Goal: Task Accomplishment & Management: Complete application form

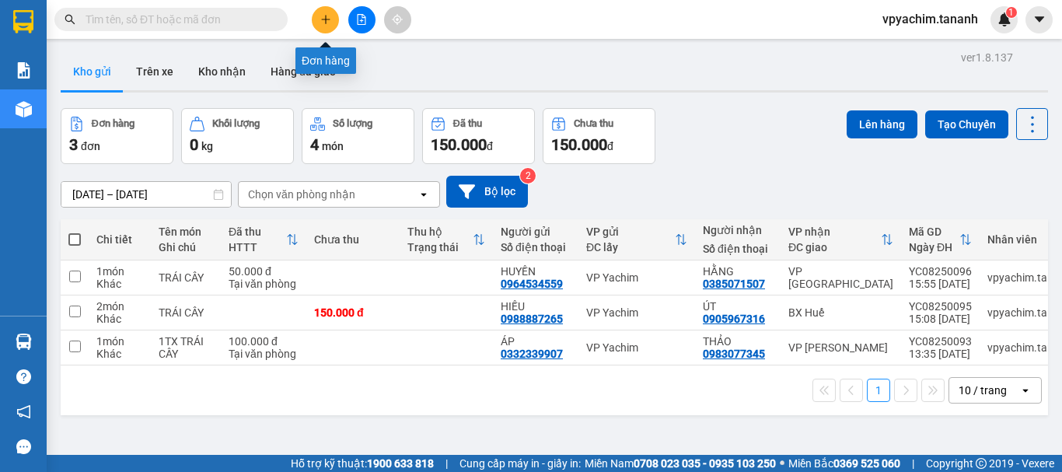
click at [330, 24] on icon "plus" at bounding box center [325, 19] width 11 height 11
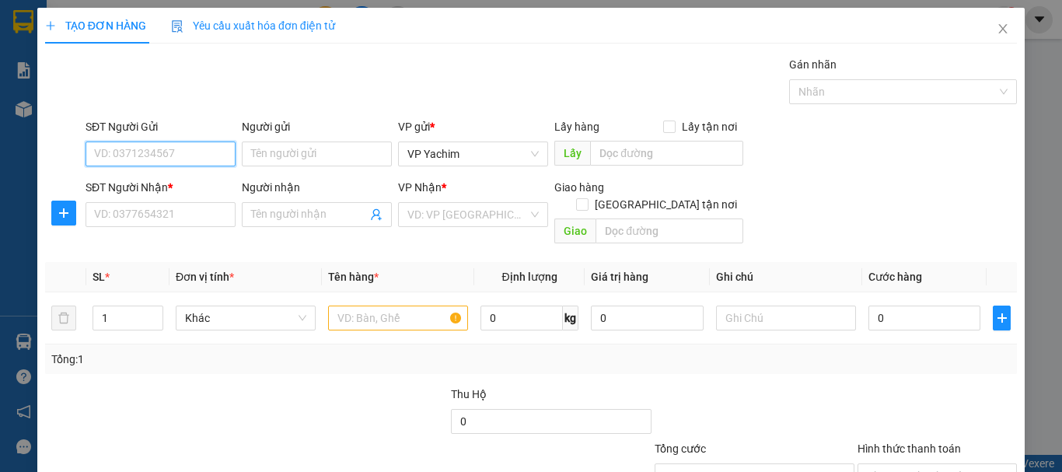
click at [176, 152] on input "SĐT Người Gửi" at bounding box center [160, 153] width 150 height 25
type input "0966595022"
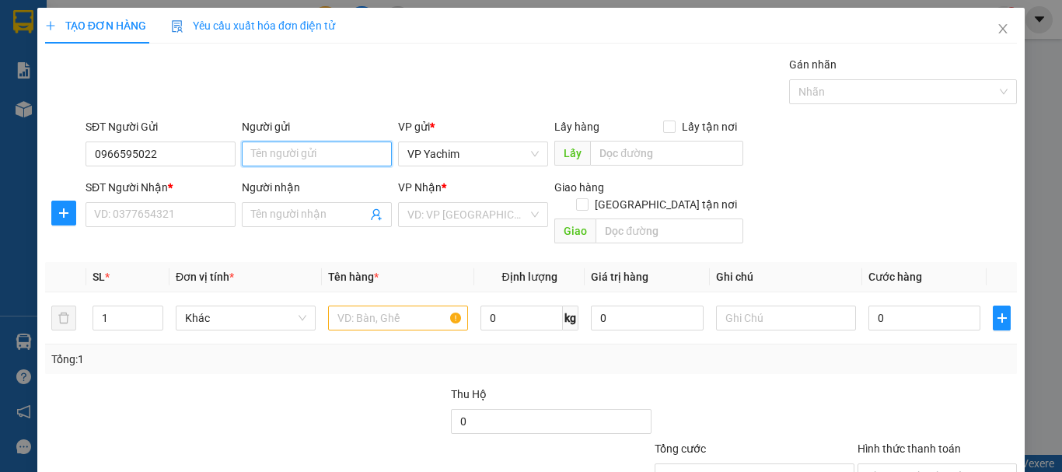
click at [326, 150] on input "Người gửi" at bounding box center [317, 153] width 150 height 25
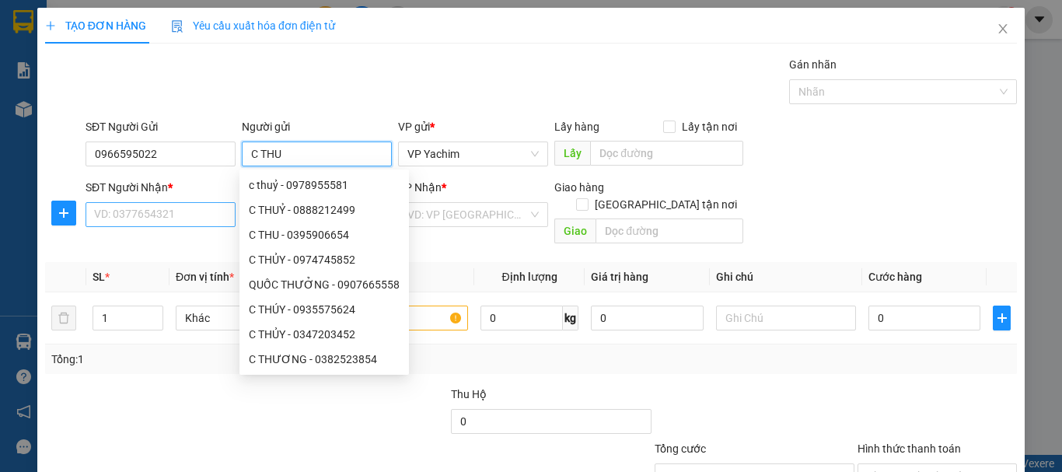
type input "C THU"
click at [166, 209] on input "SĐT Người Nhận *" at bounding box center [160, 214] width 150 height 25
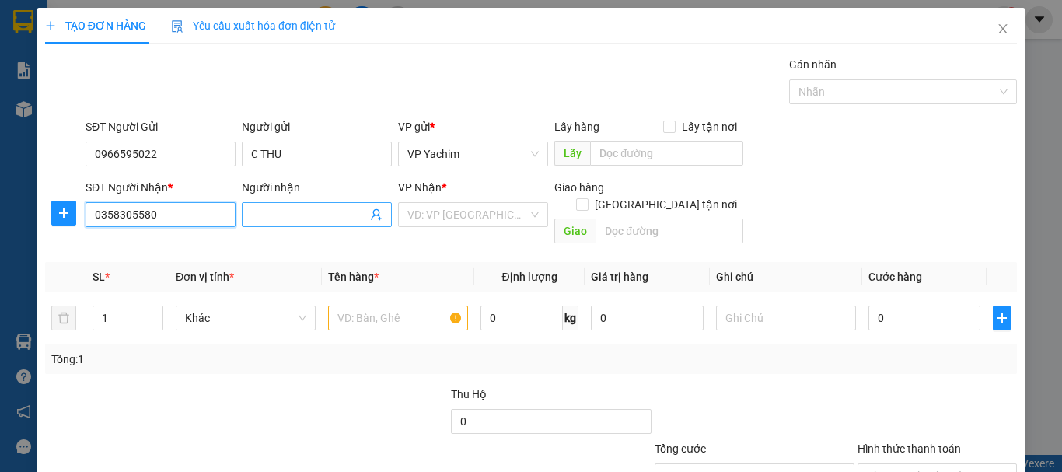
type input "0358305580"
click at [275, 208] on input "Người nhận" at bounding box center [309, 214] width 116 height 17
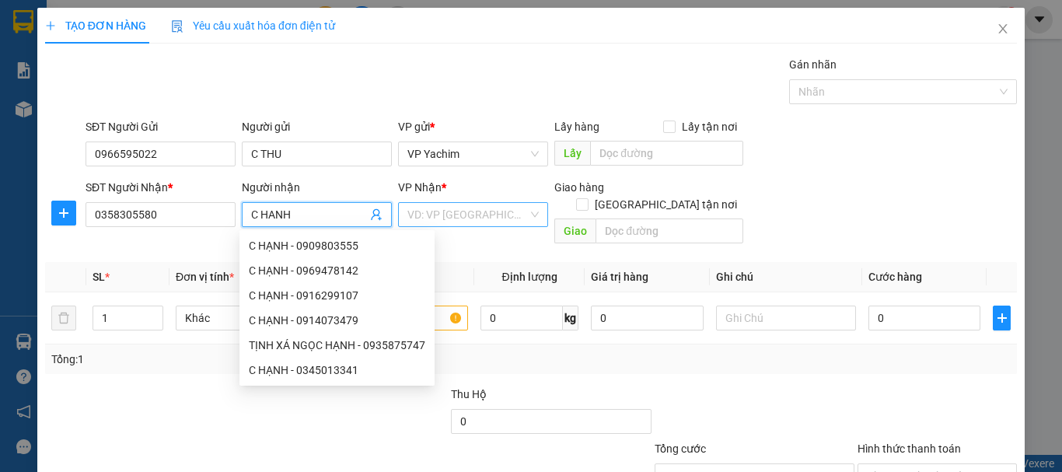
type input "C HANH"
click at [452, 211] on input "search" at bounding box center [467, 214] width 120 height 23
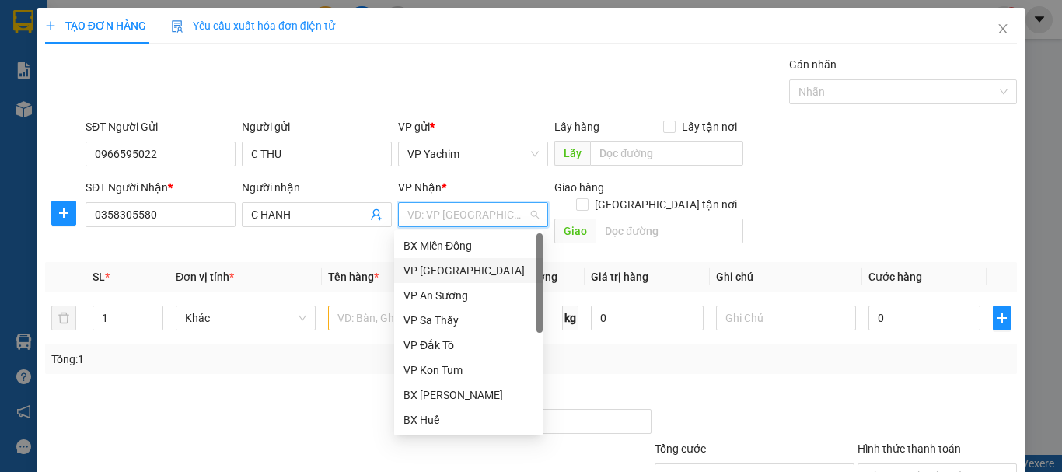
click at [460, 267] on div "VP [GEOGRAPHIC_DATA]" at bounding box center [468, 270] width 130 height 17
click at [458, 269] on div "VP [GEOGRAPHIC_DATA]" at bounding box center [468, 270] width 130 height 17
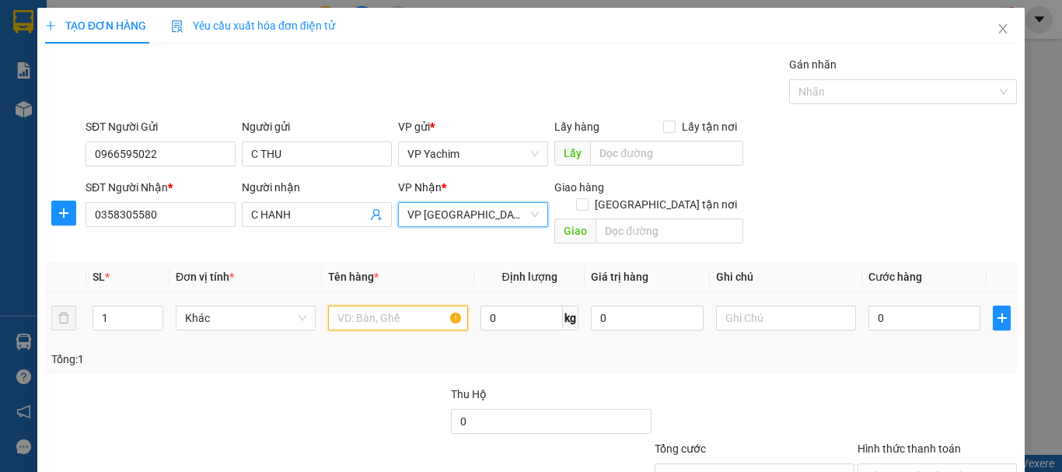
click at [412, 305] on input "text" at bounding box center [398, 317] width 140 height 25
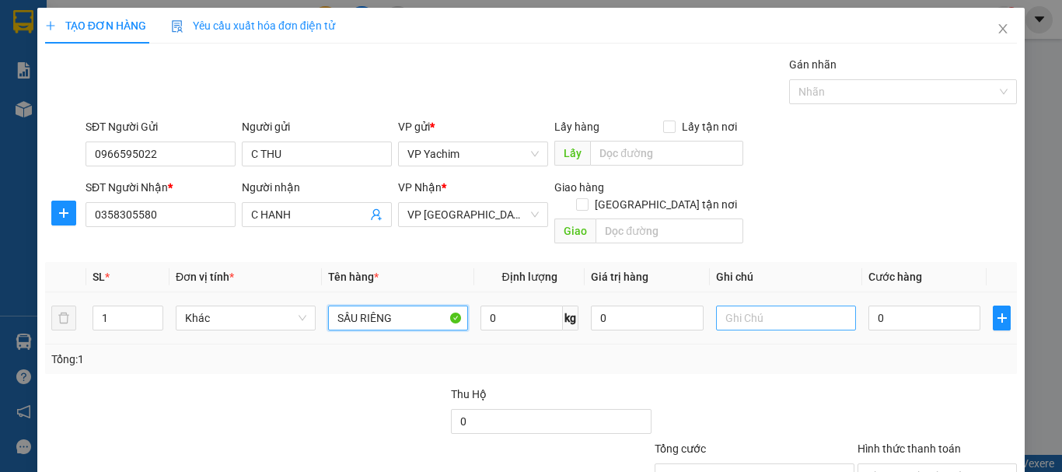
type input "SẦU RIÊNG"
click at [748, 305] on input "text" at bounding box center [786, 317] width 140 height 25
click at [905, 305] on input "0" at bounding box center [924, 317] width 112 height 25
type input "006"
type input "6"
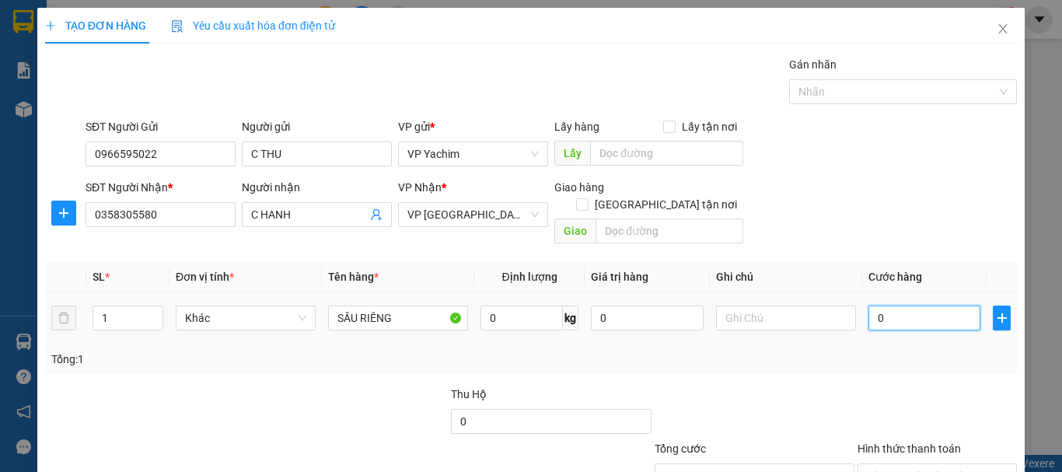
type input "6"
type input "00"
type input "0"
type input "007"
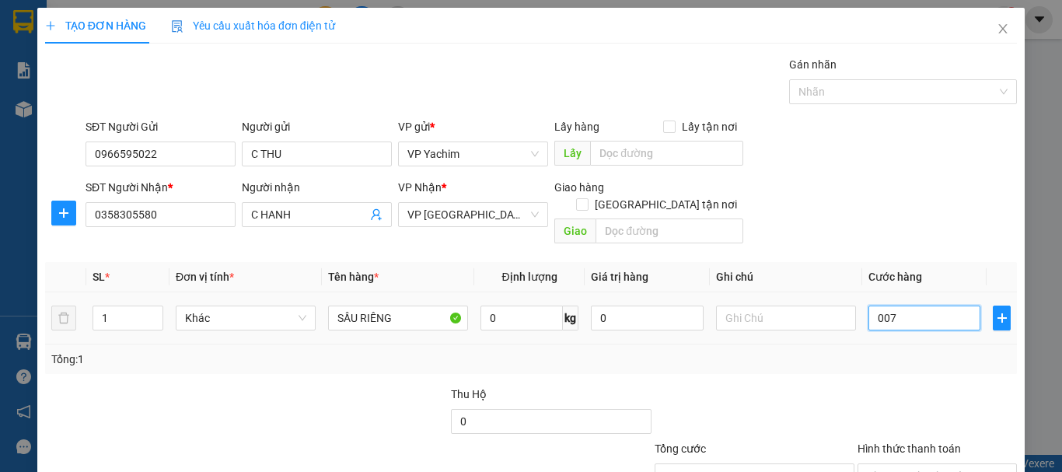
type input "7"
type input "00"
type input "0"
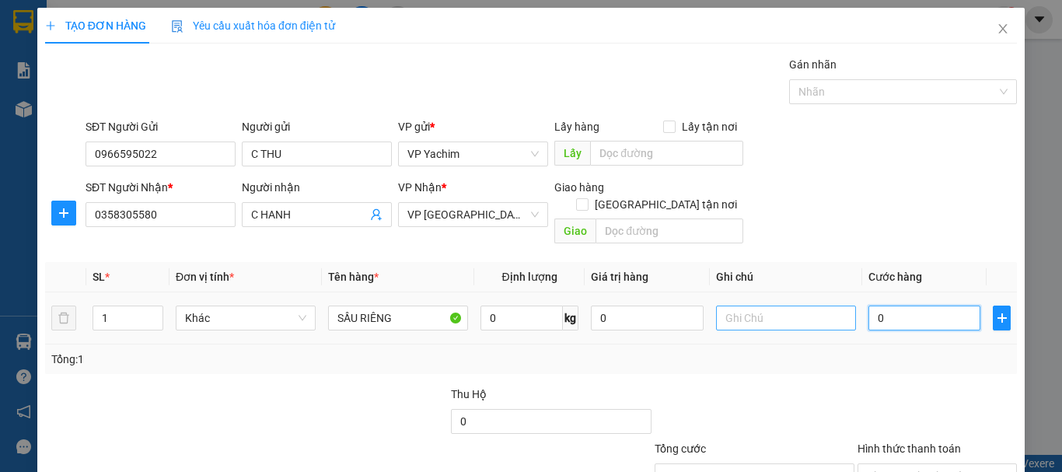
drag, startPoint x: 915, startPoint y: 296, endPoint x: 835, endPoint y: 302, distance: 80.3
click at [835, 302] on tr "1 Khác SẦU RIÊNG 0 kg 0 0" at bounding box center [531, 318] width 972 height 52
type input "7"
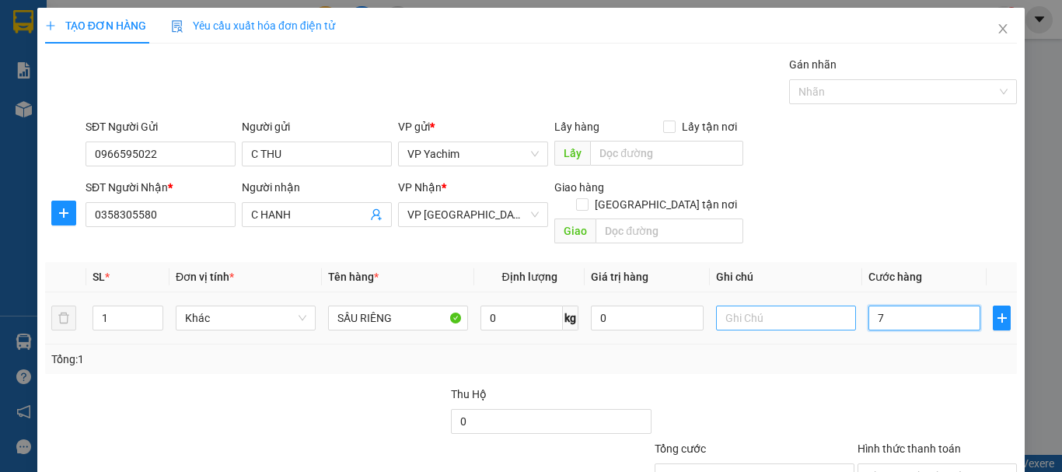
type input "70"
type input "700"
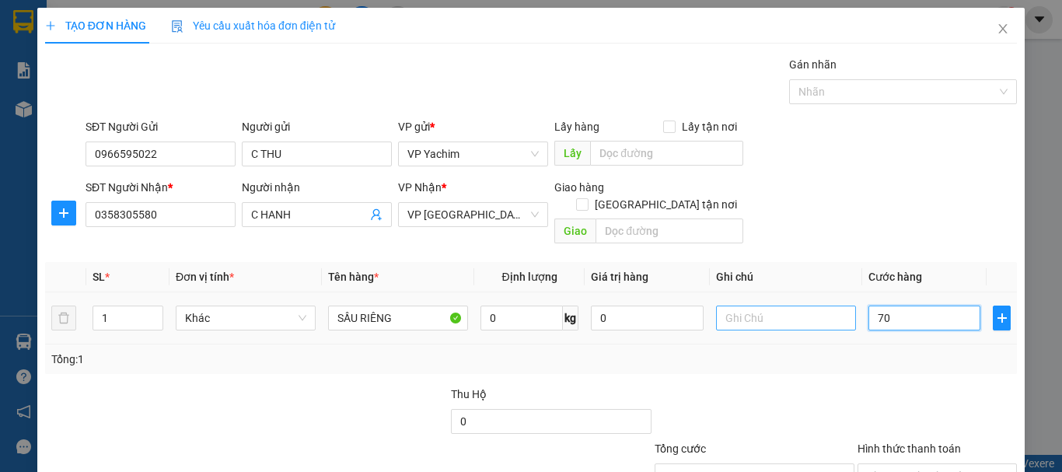
type input "700"
type input "7.000"
type input "770.000"
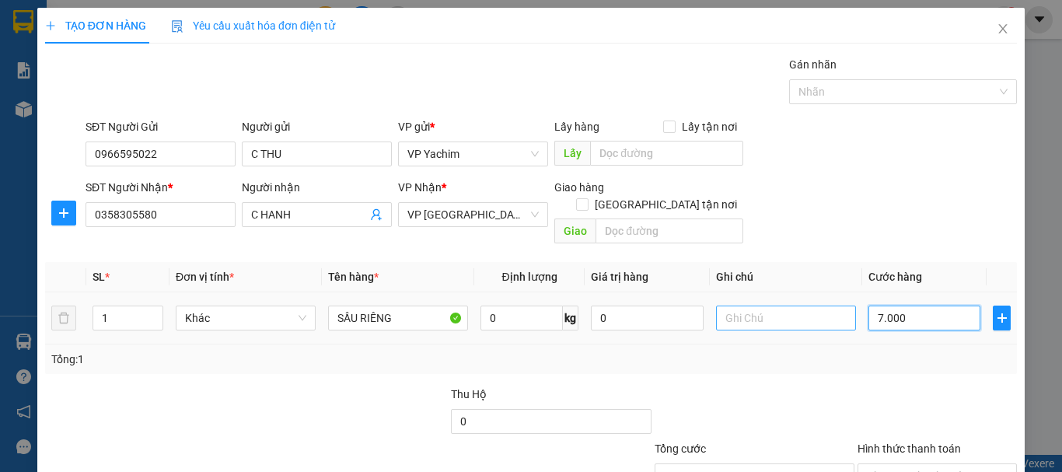
type input "770.000"
type input "777.000"
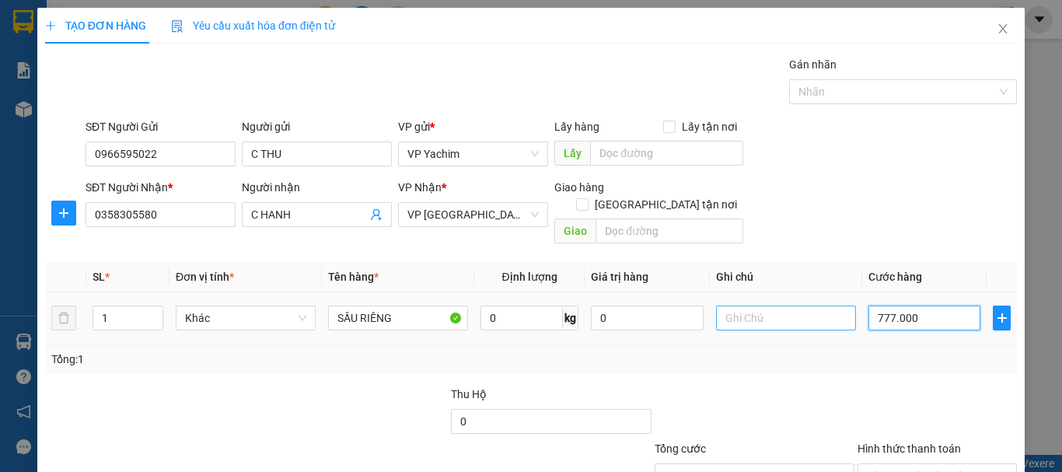
type input "777.700"
type input "77.770"
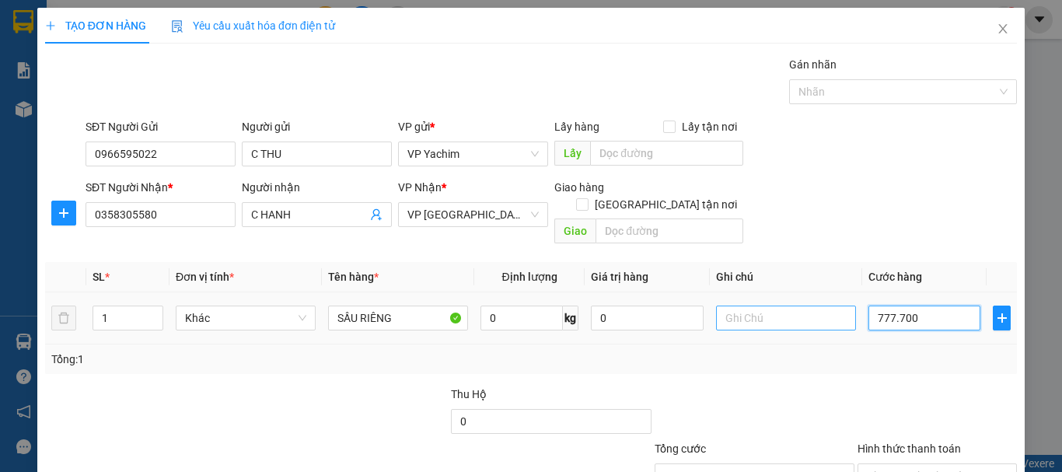
type input "77.770"
type input "7.777"
type input "777"
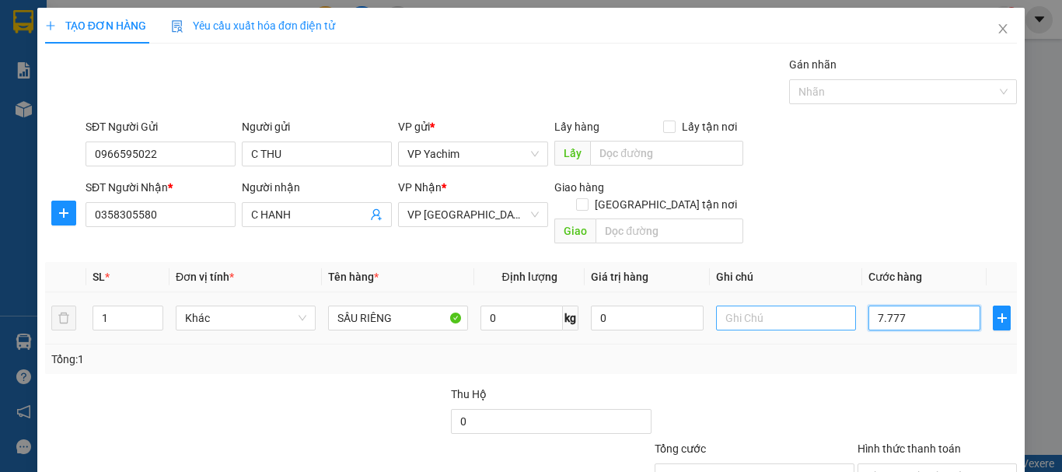
type input "777"
type input "77"
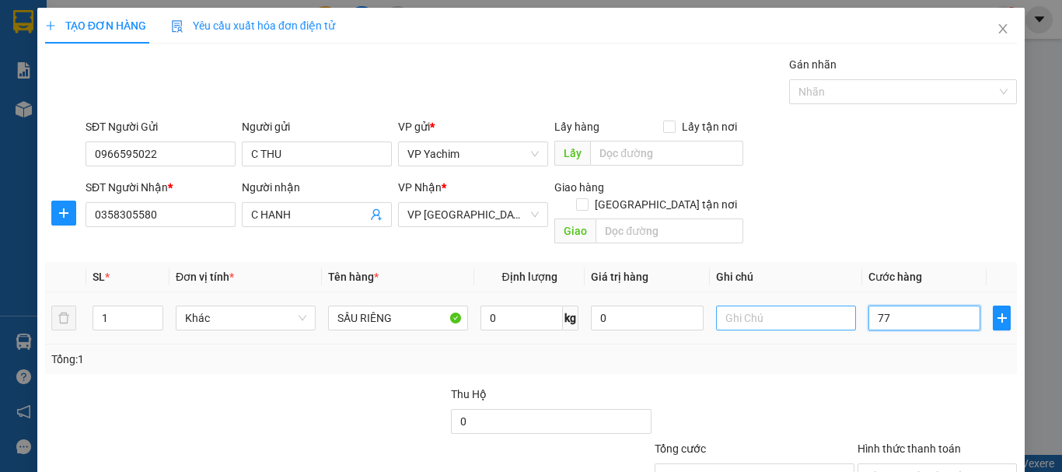
type input "7"
type input "070"
type input "70"
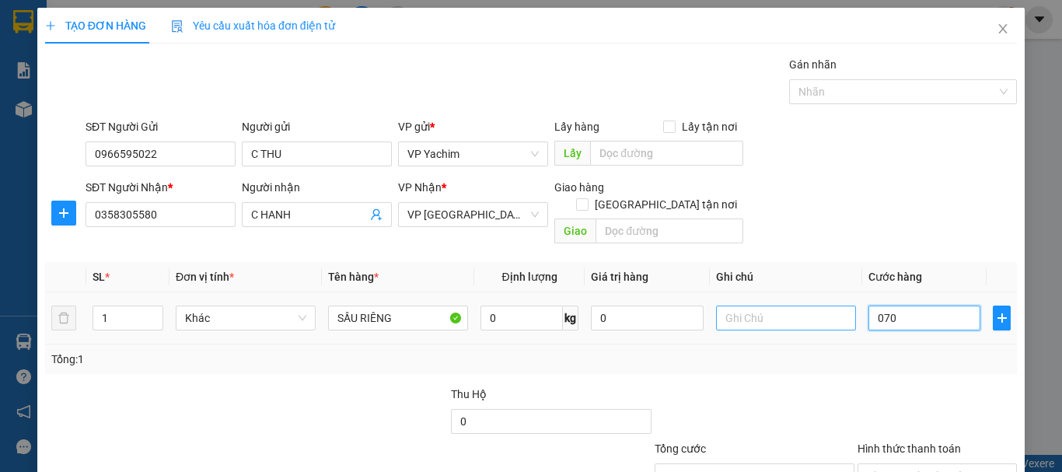
type input "70"
type input "0.700"
type input "700"
type input "070"
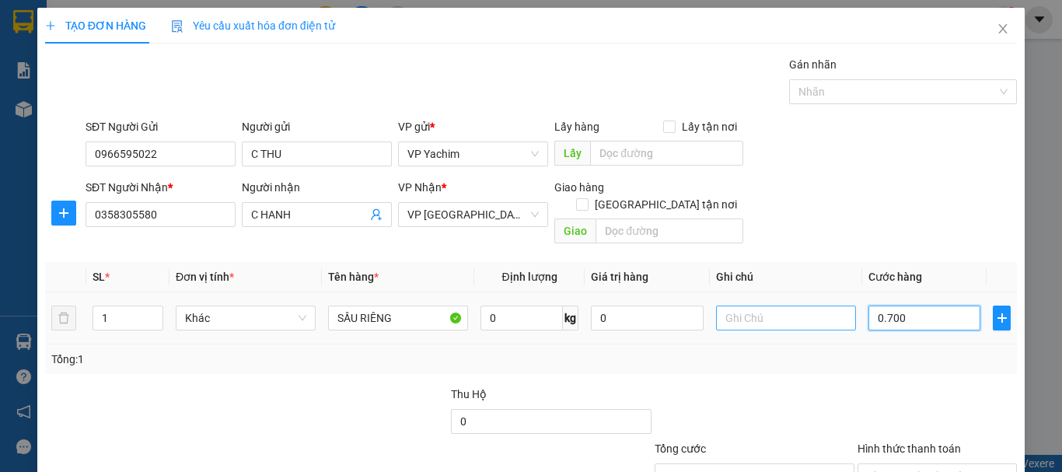
type input "70"
type input "07"
type input "7"
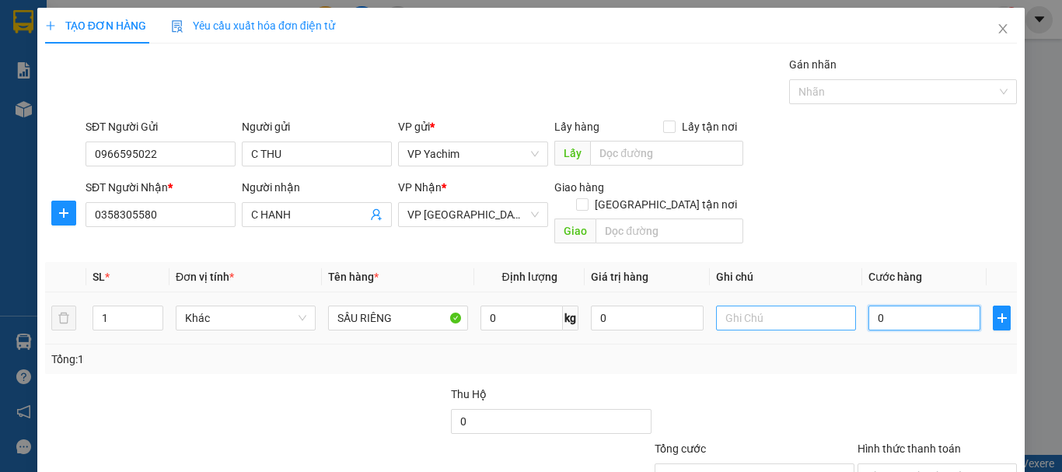
type input "0"
drag, startPoint x: 895, startPoint y: 298, endPoint x: 808, endPoint y: 307, distance: 88.2
click at [808, 307] on tr "1 Khác SẦU RIÊNG 0 kg 0 0" at bounding box center [531, 318] width 972 height 52
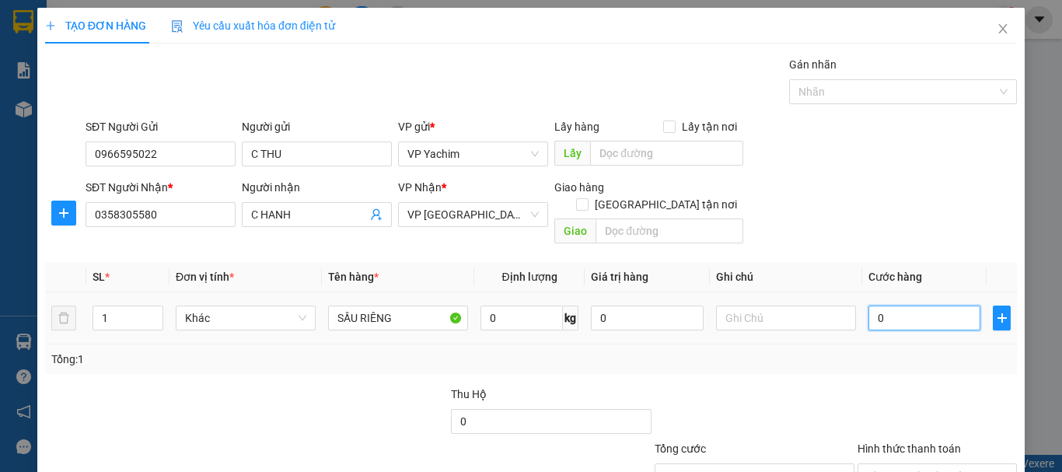
click at [877, 305] on input "0" at bounding box center [924, 317] width 112 height 25
drag, startPoint x: 877, startPoint y: 299, endPoint x: 844, endPoint y: 299, distance: 32.6
click at [844, 299] on tr "1 Khác SẦU RIÊNG 0 kg 0 0" at bounding box center [531, 318] width 972 height 52
type input "7"
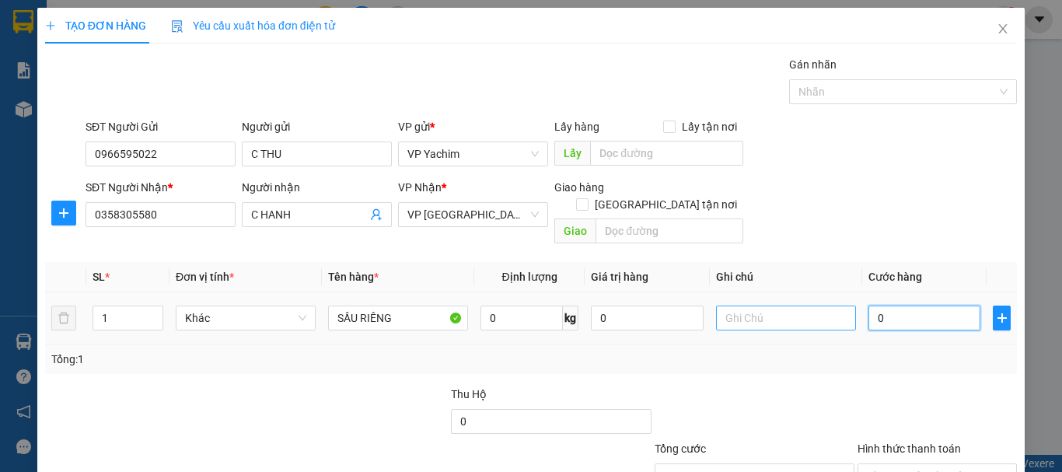
type input "7"
type input "70"
type input "070"
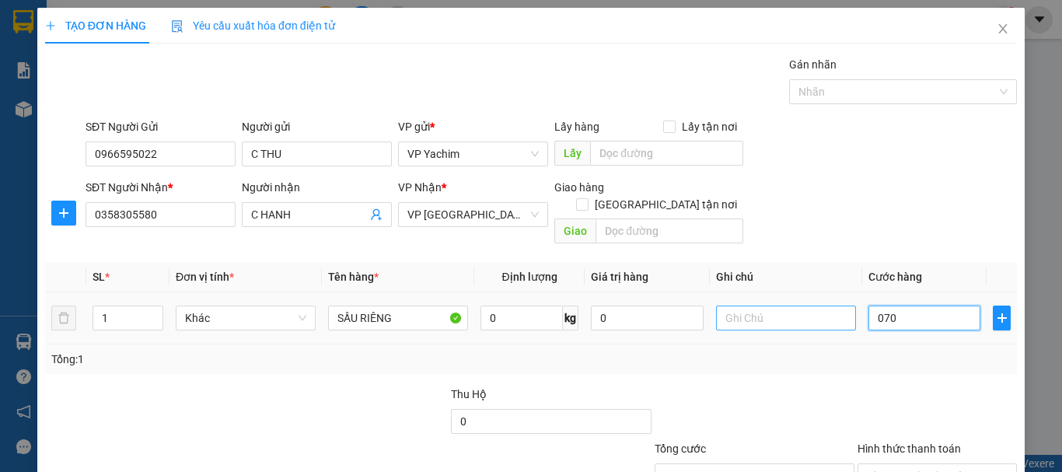
type input "70"
type input "07"
type input "7"
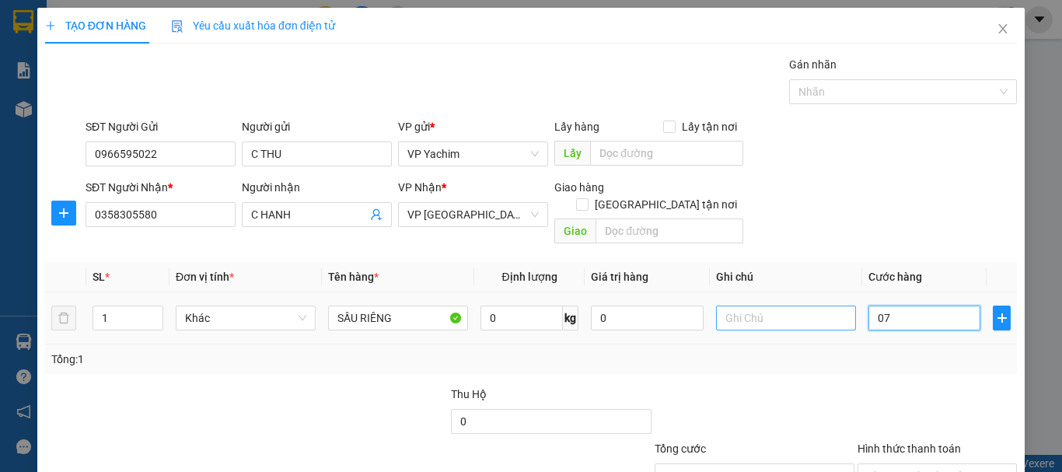
type input "0"
type input "007"
type input "7"
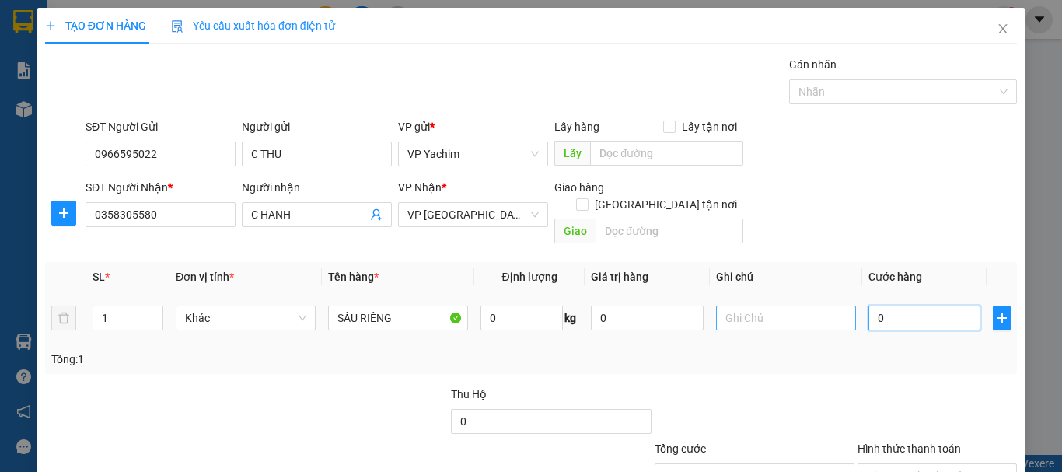
type input "7"
type input "00"
type input "0"
type input "007"
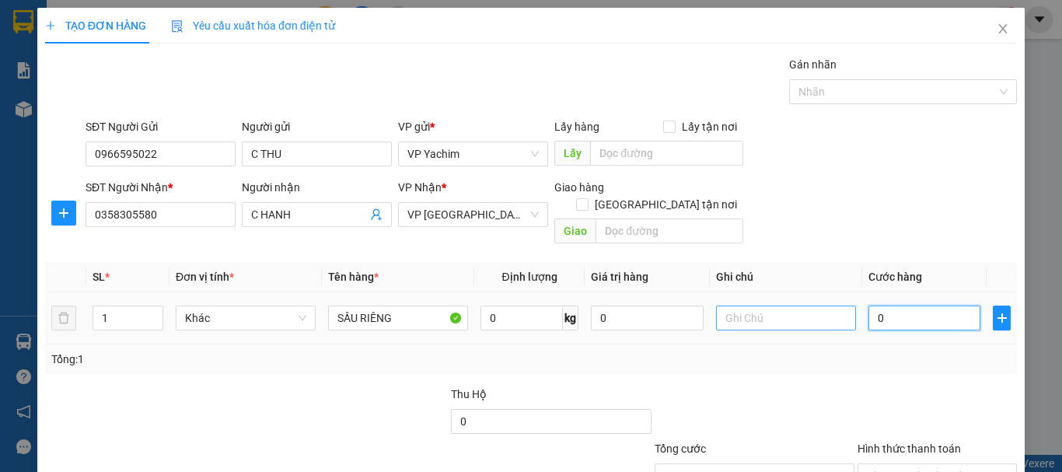
type input "7"
type input "00"
type input "0"
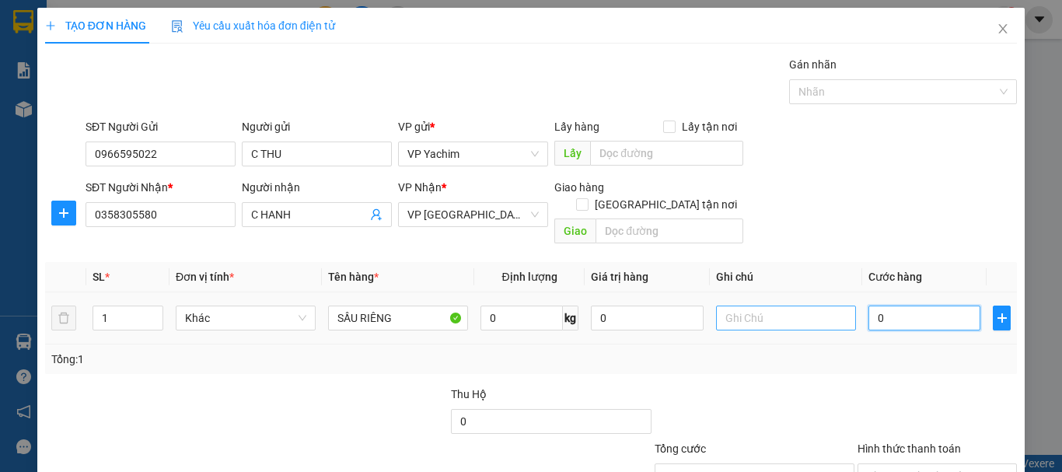
drag, startPoint x: 909, startPoint y: 300, endPoint x: 811, endPoint y: 303, distance: 98.0
click at [811, 303] on tr "1 Khác SẦU RIÊNG 0 kg 0 0" at bounding box center [531, 318] width 972 height 52
type input "7"
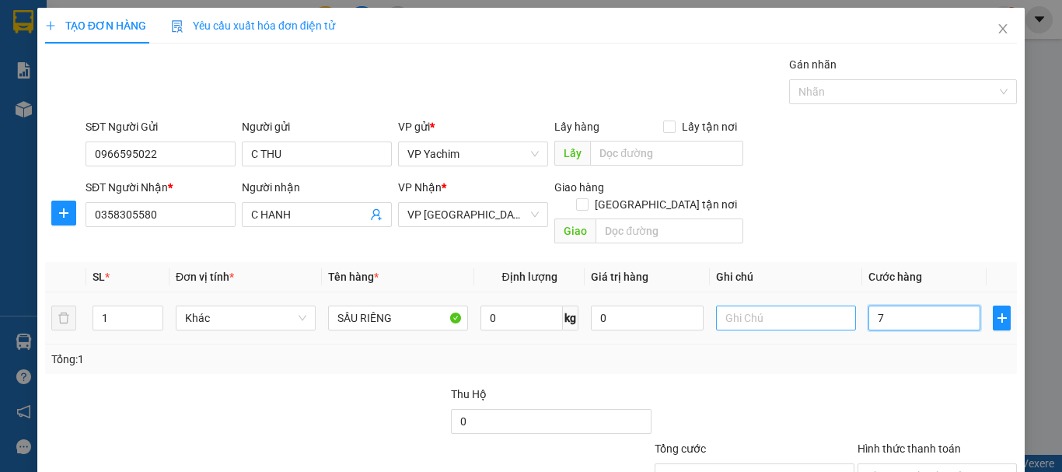
type input "70"
type input "700"
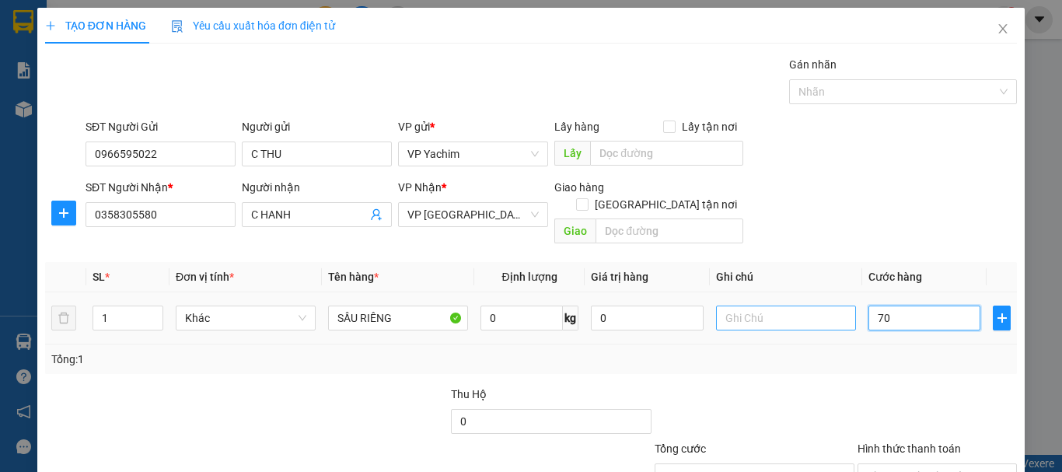
type input "700"
type input "7.000"
type input "770.000"
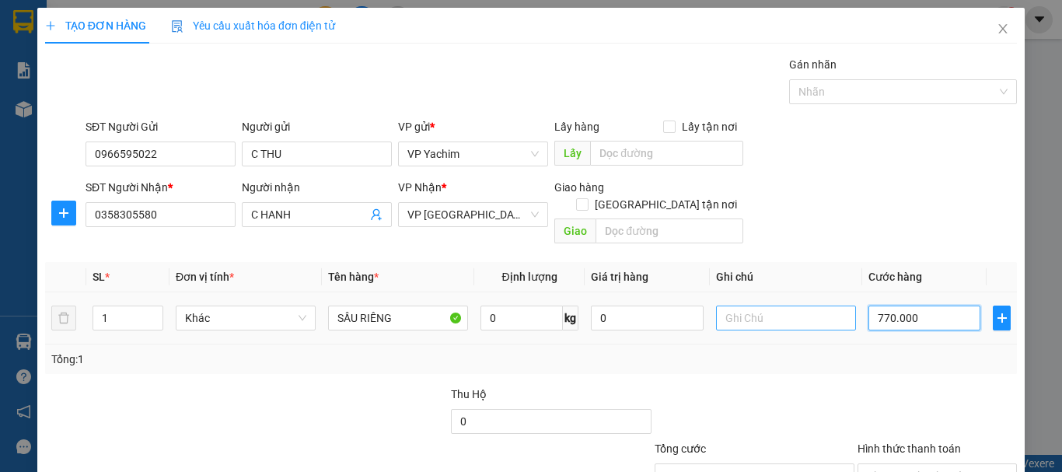
type input "770.000"
click at [878, 305] on input "770.000" at bounding box center [924, 317] width 112 height 25
type input "070.000"
type input "70.000"
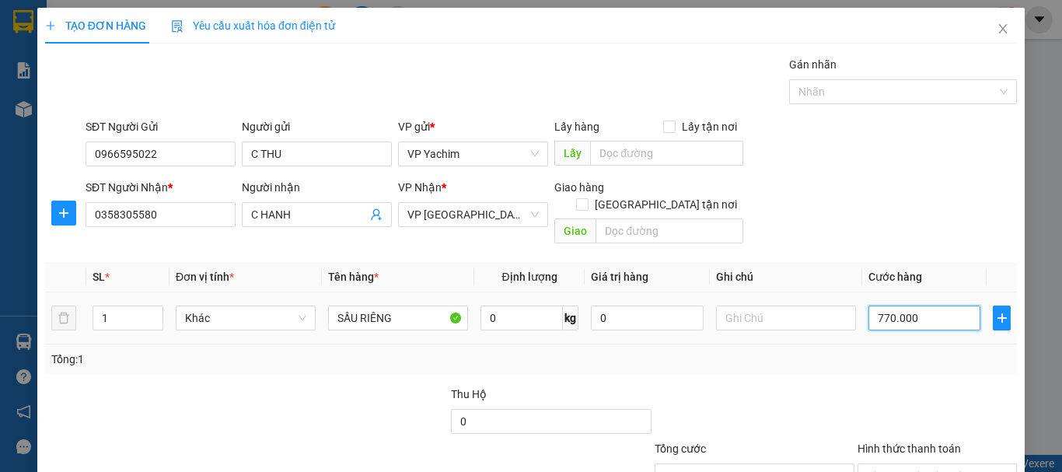
type input "70.000"
drag, startPoint x: 898, startPoint y: 301, endPoint x: 853, endPoint y: 302, distance: 44.3
click at [862, 302] on td "070.000" at bounding box center [924, 318] width 124 height 52
drag, startPoint x: 916, startPoint y: 295, endPoint x: 845, endPoint y: 298, distance: 70.8
click at [845, 298] on tr "1 Khác SẦU RIÊNG 0 kg 0 070.000" at bounding box center [531, 318] width 972 height 52
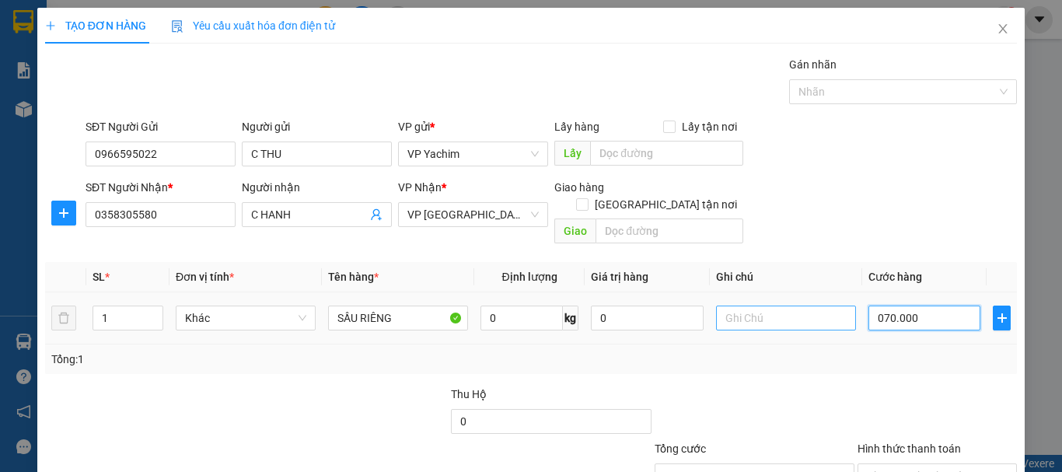
type input "0"
drag, startPoint x: 877, startPoint y: 305, endPoint x: 820, endPoint y: 305, distance: 56.7
click at [820, 305] on tr "1 Khác SẦU RIÊNG 0 kg 0 0" at bounding box center [531, 318] width 972 height 52
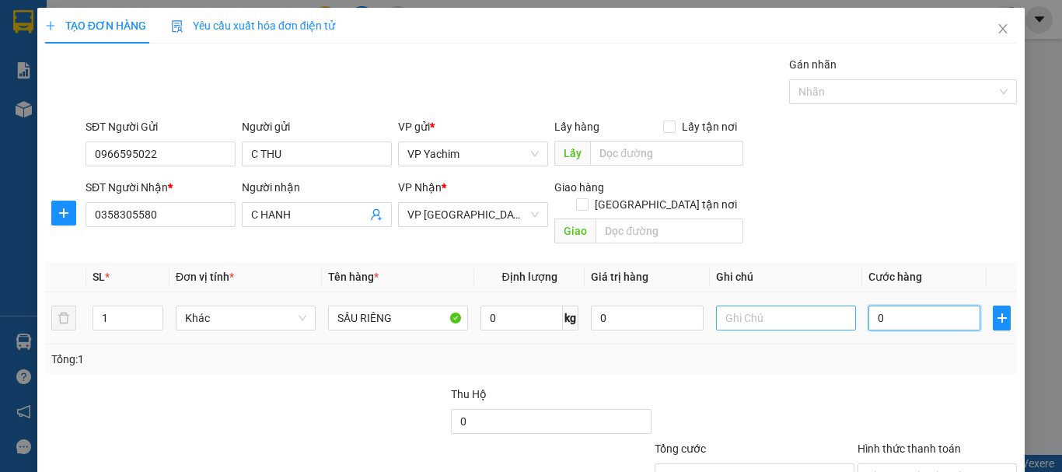
type input "7"
type input "70"
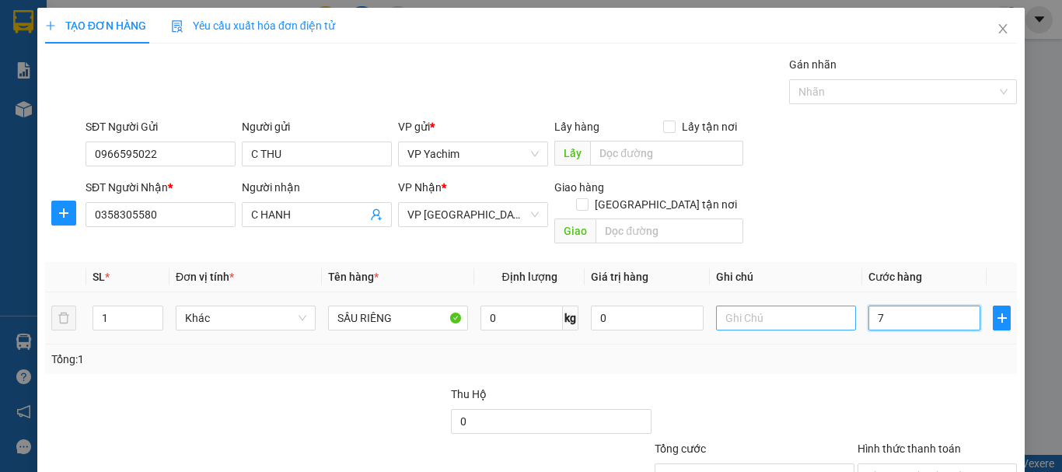
type input "70"
type input "700"
type input "7.000"
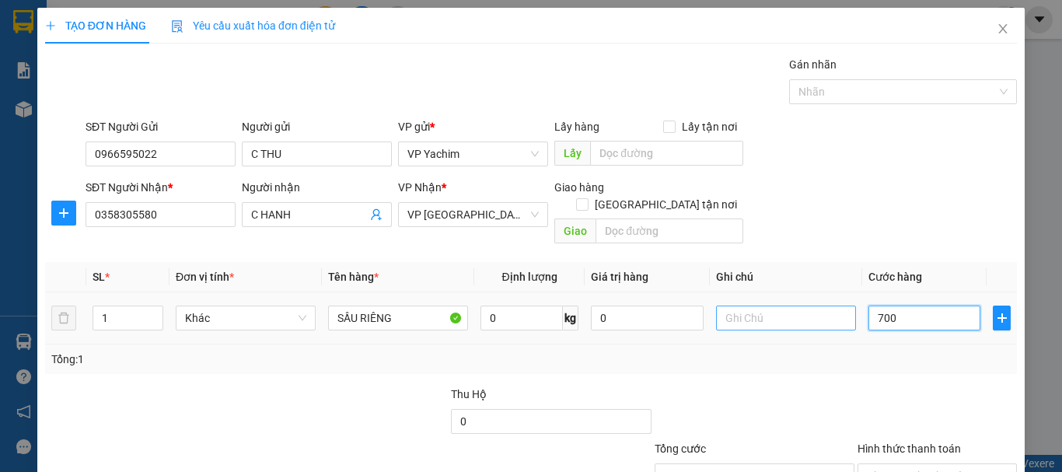
type input "7.000"
type input "770.000"
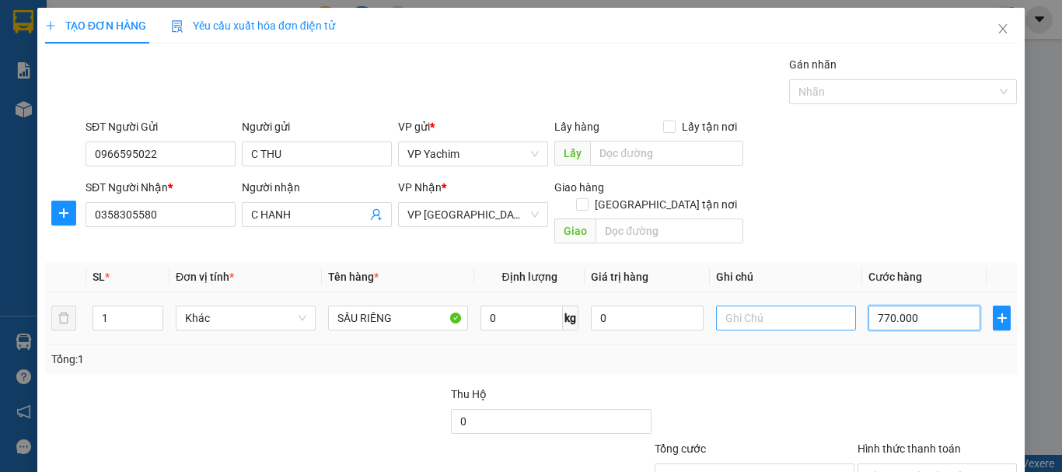
type input "777.000"
type input "0"
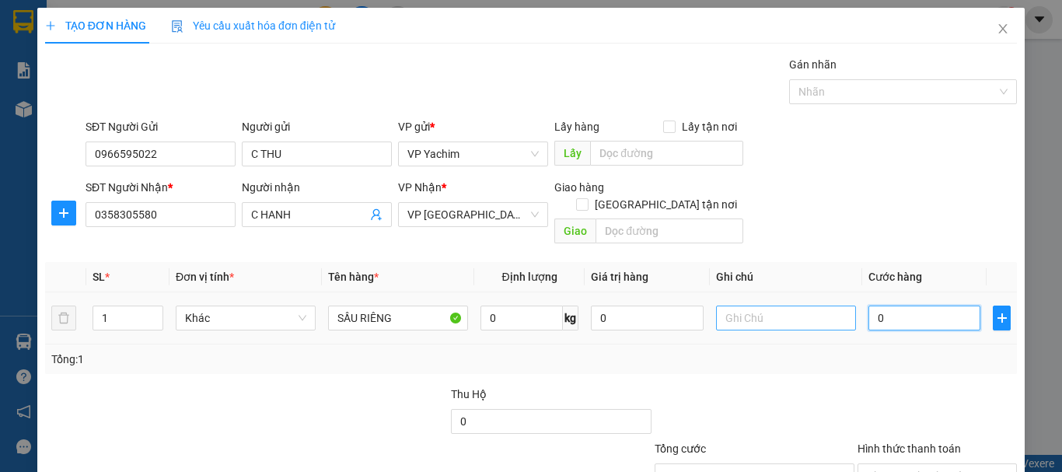
type input "0"
drag, startPoint x: 866, startPoint y: 303, endPoint x: 836, endPoint y: 304, distance: 29.5
click at [836, 304] on tr "1 Khác SẦU RIÊNG 0 kg 0 0" at bounding box center [531, 318] width 972 height 52
type input "7"
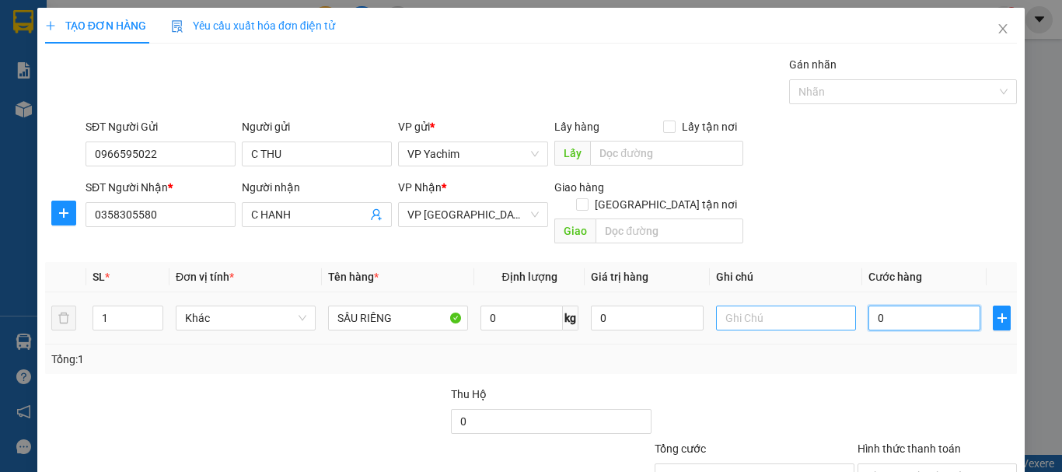
type input "7"
type input "70"
type input "070"
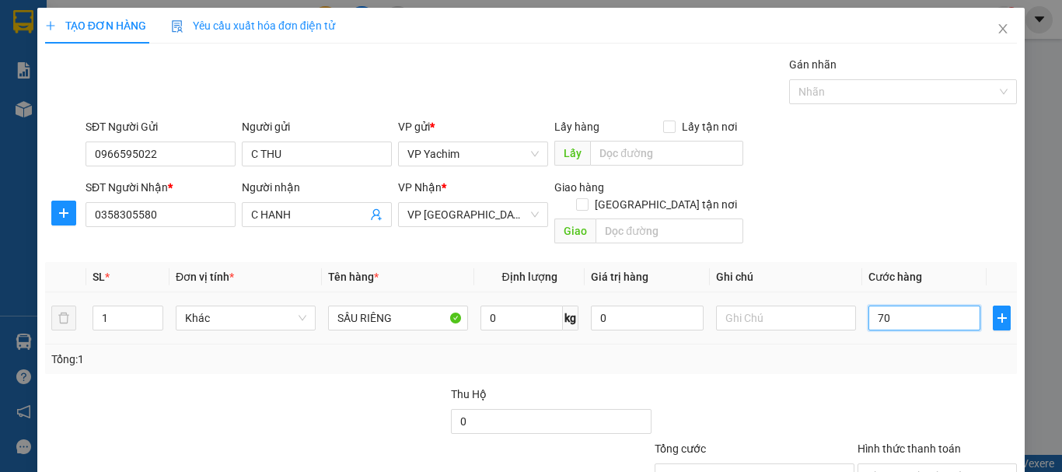
type input "70"
drag, startPoint x: 874, startPoint y: 302, endPoint x: 884, endPoint y: 302, distance: 10.1
click at [884, 305] on input "070" at bounding box center [924, 317] width 112 height 25
type input "700"
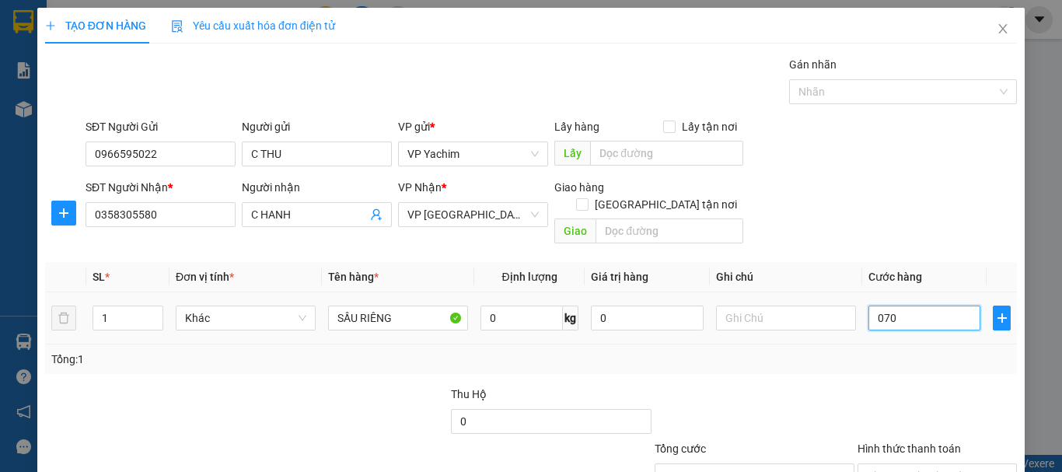
type input "700"
click at [889, 305] on input "700" at bounding box center [924, 317] width 112 height 25
type input "07.000"
type input "7.000"
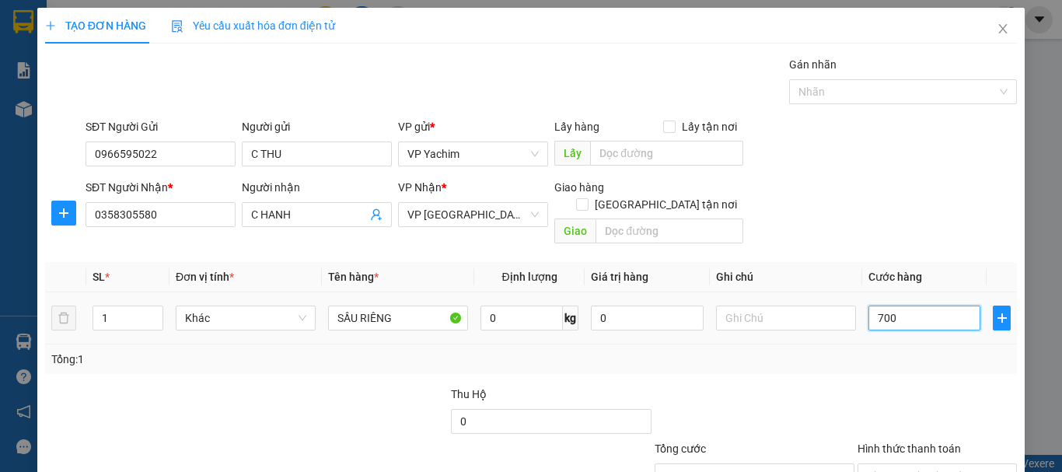
type input "7.000"
click at [720, 463] on input "7.000" at bounding box center [754, 475] width 200 height 25
type input "7.000.000"
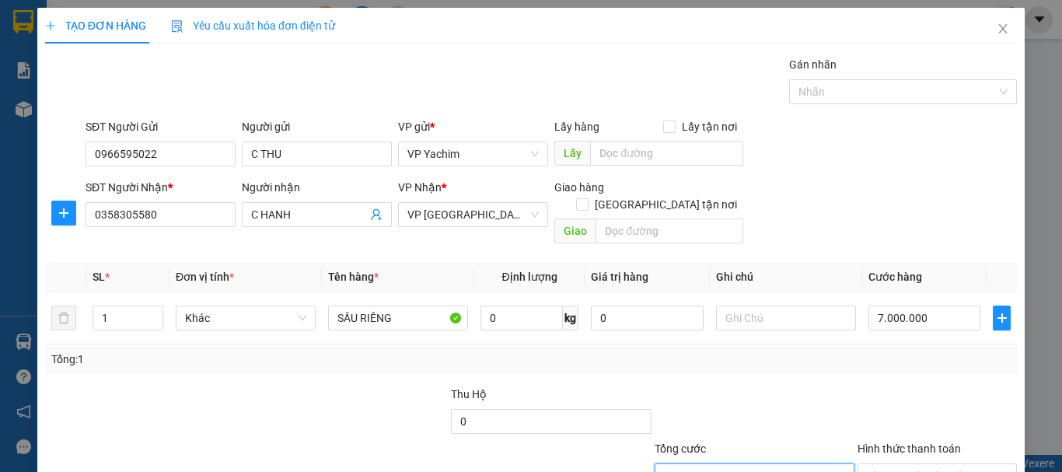
scroll to position [78, 0]
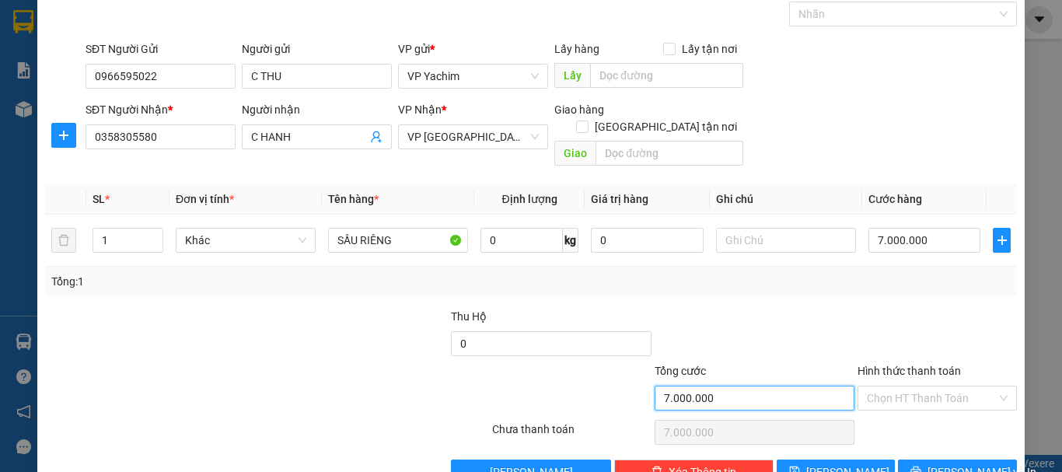
click at [717, 385] on input "7.000.000" at bounding box center [754, 397] width 200 height 25
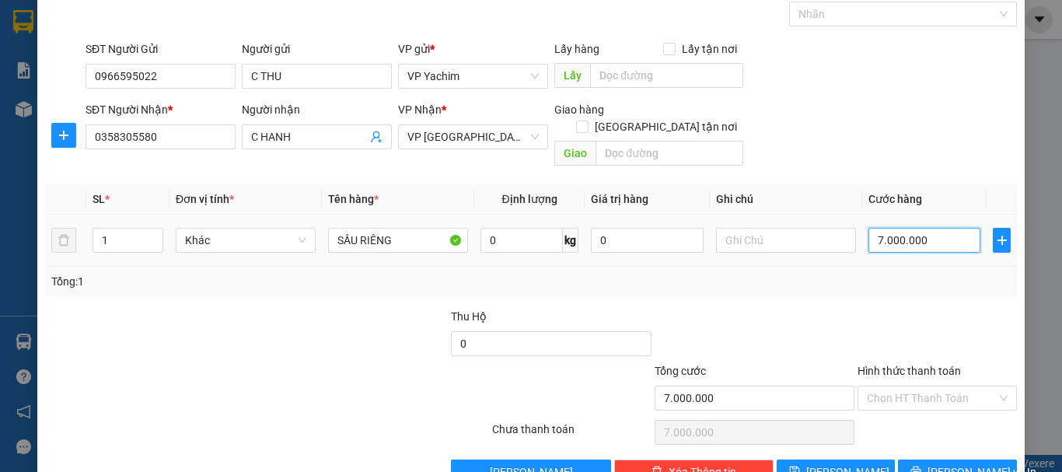
click at [922, 228] on input "7.000.000" at bounding box center [924, 240] width 112 height 25
type input "0"
click at [922, 228] on input "0" at bounding box center [924, 240] width 112 height 25
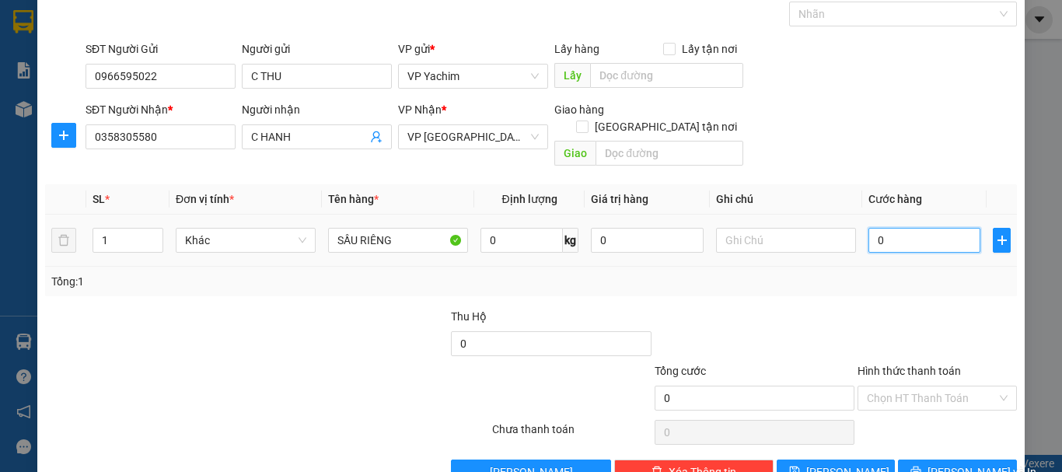
click at [911, 228] on input "0" at bounding box center [924, 240] width 112 height 25
drag, startPoint x: 901, startPoint y: 229, endPoint x: 823, endPoint y: 229, distance: 77.7
click at [823, 229] on tr "1 Khác SẦU RIÊNG 0 kg 0 0" at bounding box center [531, 241] width 972 height 52
paste input "70.00"
type input "70.000"
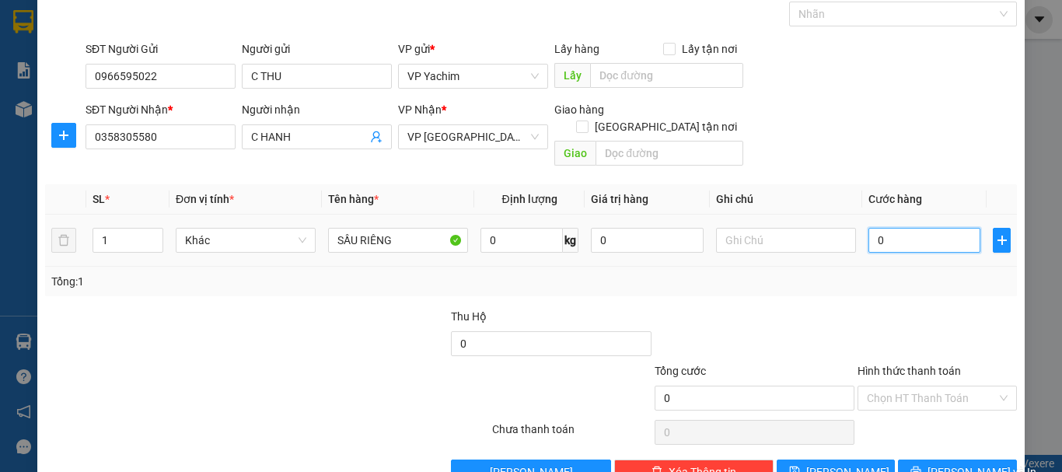
type input "70.000"
click at [769, 277] on div "Tổng: 1" at bounding box center [531, 282] width 972 height 30
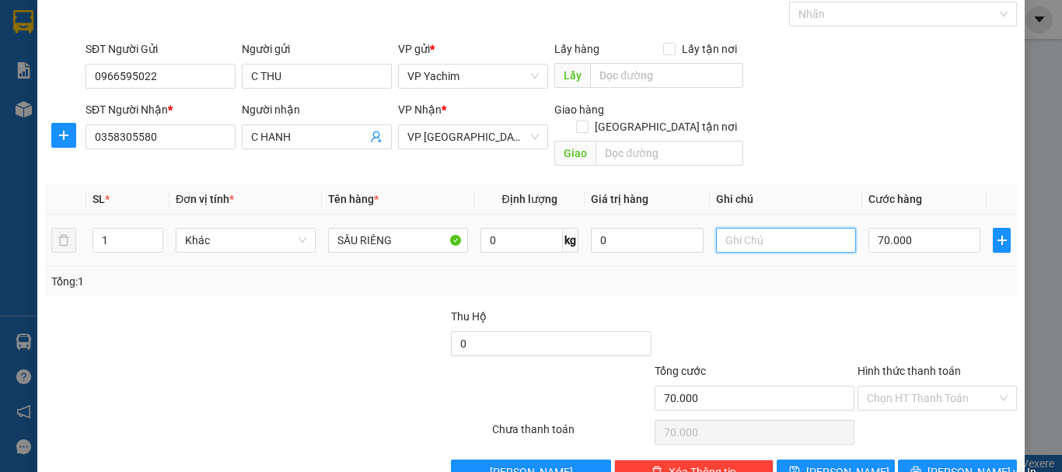
click at [743, 228] on input "text" at bounding box center [786, 240] width 140 height 25
type input "CK"
click at [898, 386] on input "Hình thức thanh toán" at bounding box center [932, 397] width 130 height 23
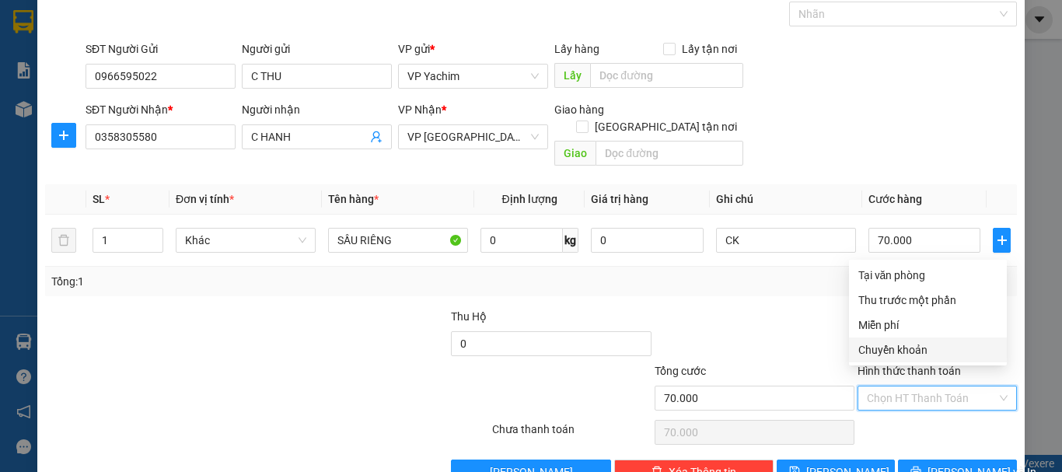
click at [914, 347] on div "Chuyển khoản" at bounding box center [927, 349] width 139 height 17
type input "0"
click at [837, 463] on span "[PERSON_NAME]" at bounding box center [847, 471] width 83 height 17
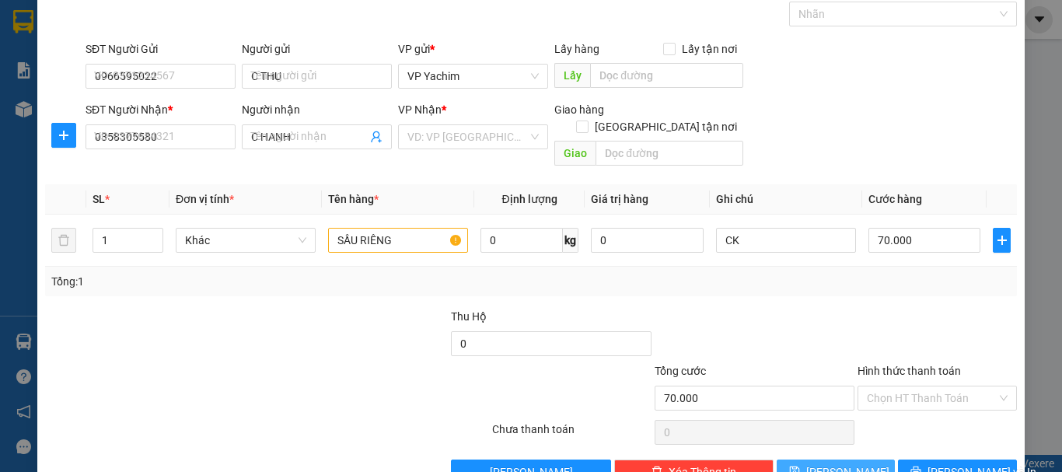
type input "0"
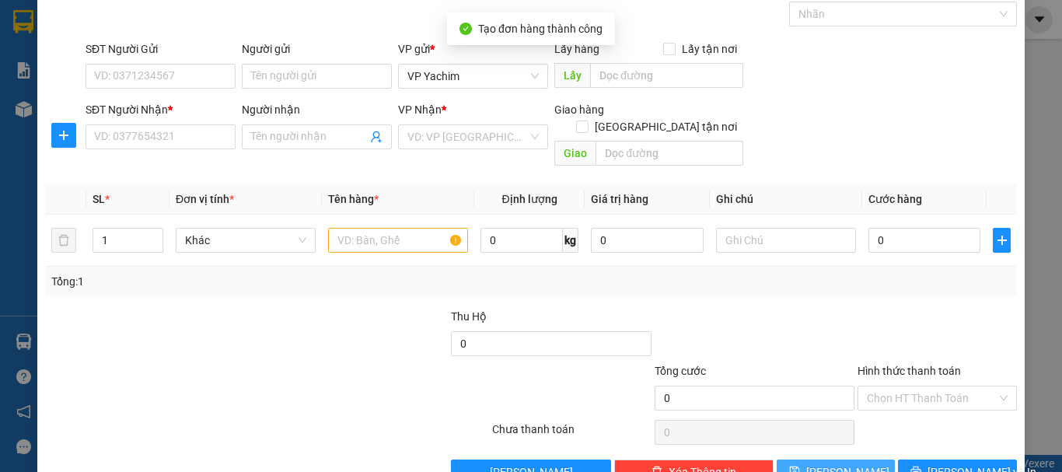
scroll to position [0, 0]
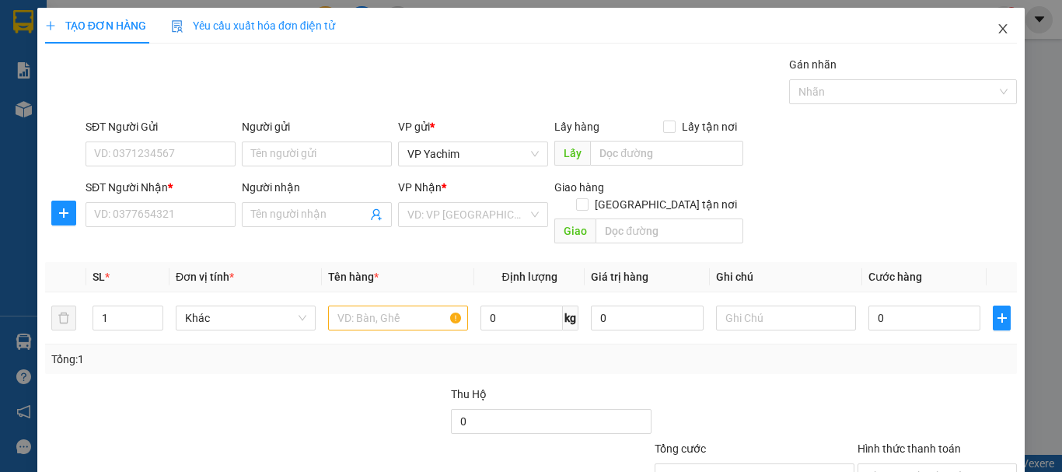
click at [996, 27] on icon "close" at bounding box center [1002, 29] width 12 height 12
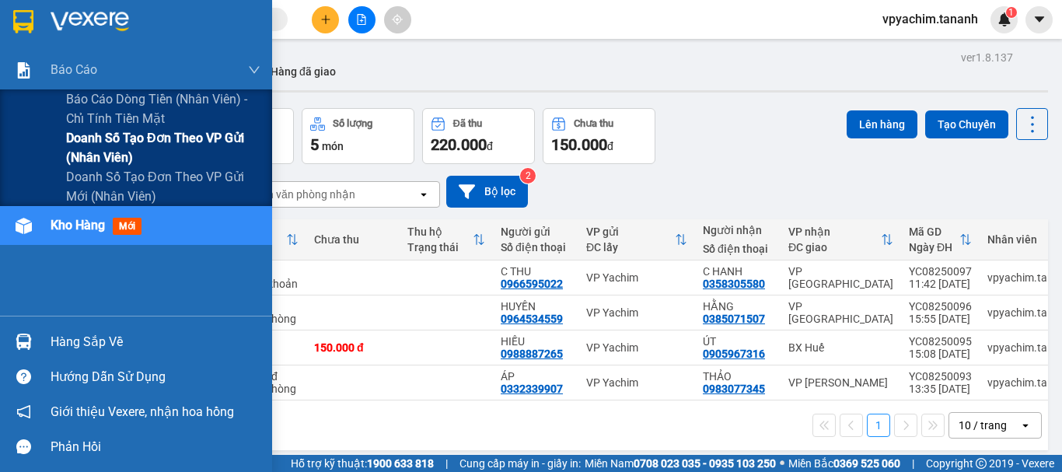
click at [189, 141] on span "Doanh số tạo đơn theo VP gửi (nhân viên)" at bounding box center [163, 147] width 194 height 39
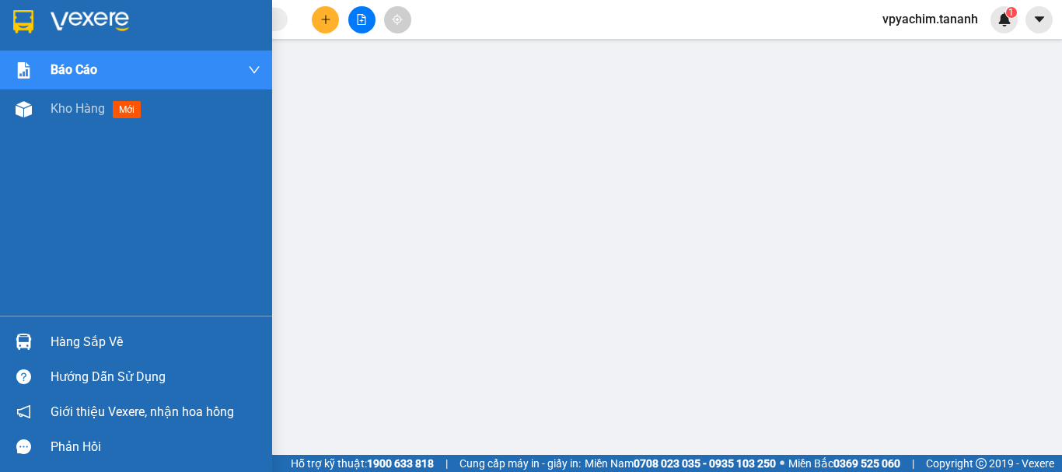
click at [72, 30] on img at bounding box center [90, 21] width 78 height 23
